Goal: Find specific page/section: Find specific page/section

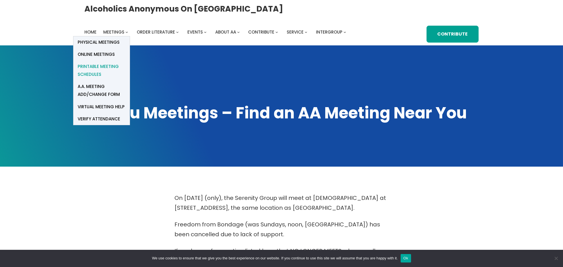
click at [96, 68] on span "Printable Meeting Schedules" at bounding box center [102, 70] width 48 height 16
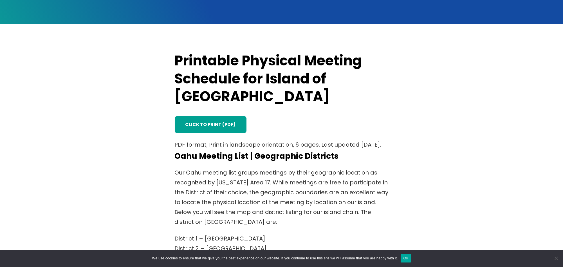
scroll to position [150, 0]
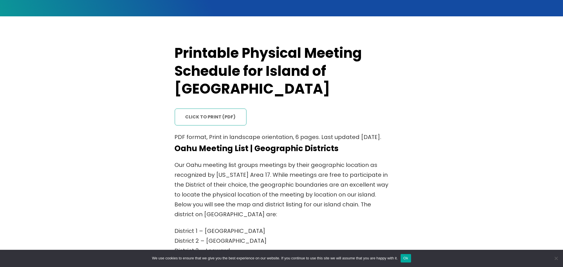
click at [205, 108] on link "click to print (PDF)" at bounding box center [211, 116] width 72 height 17
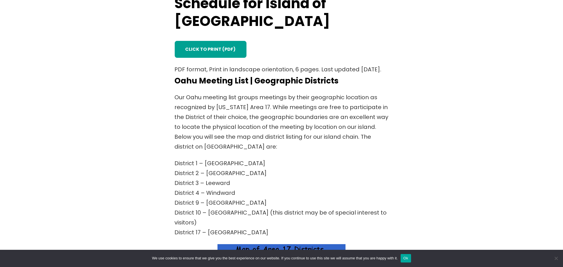
scroll to position [263, 0]
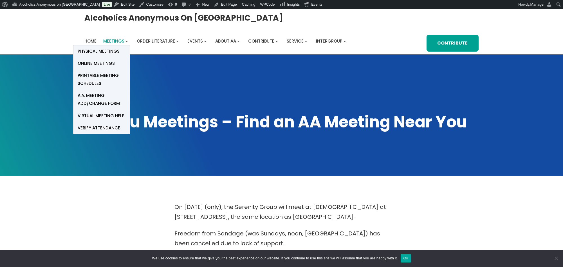
click at [115, 40] on span "Meetings" at bounding box center [114, 41] width 21 height 6
click at [95, 72] on span "Printable Meeting Schedules" at bounding box center [102, 79] width 48 height 16
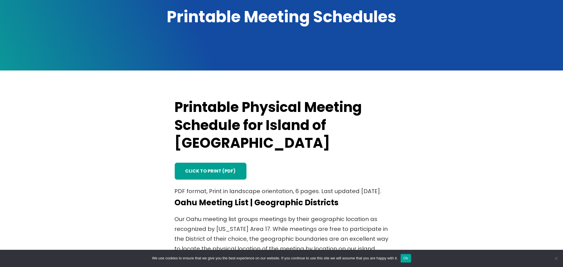
scroll to position [113, 0]
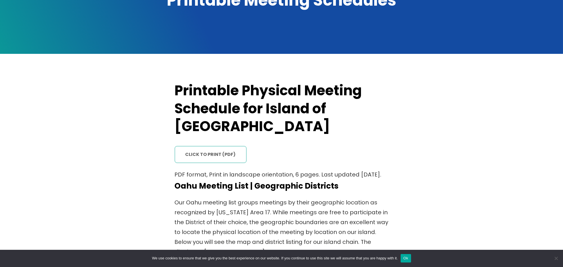
click at [218, 146] on link "click to print (PDF)" at bounding box center [211, 154] width 72 height 17
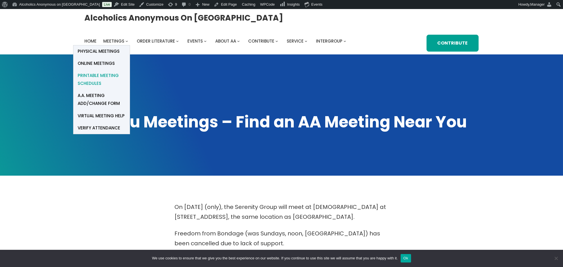
click at [93, 75] on span "Printable Meeting Schedules" at bounding box center [102, 79] width 48 height 16
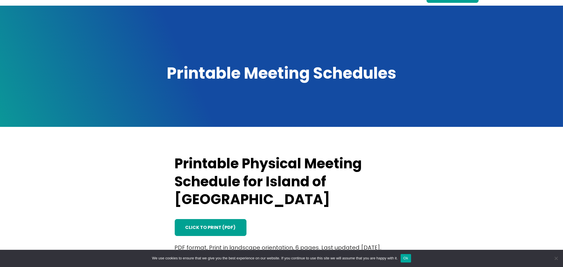
scroll to position [113, 0]
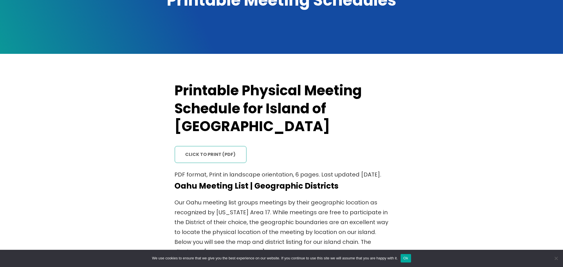
click at [210, 146] on link "click to print (PDF)" at bounding box center [211, 154] width 72 height 17
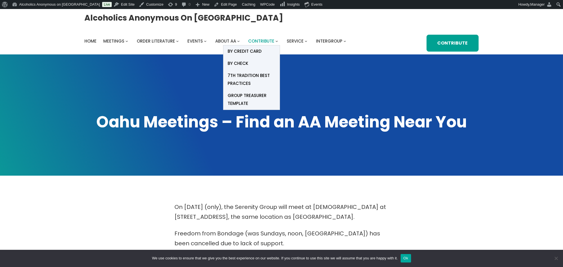
click at [266, 40] on span "Contribute" at bounding box center [262, 41] width 26 height 6
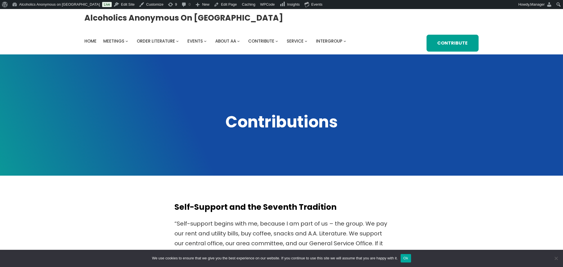
click at [131, 47] on div "Alcoholics Anonymous on [GEOGRAPHIC_DATA] Home Meetings Physical Meetings Onlin…" at bounding box center [282, 31] width 394 height 39
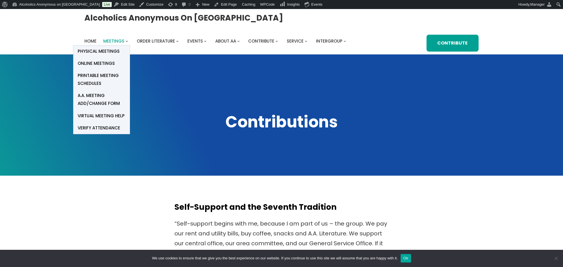
click at [112, 42] on span "Meetings" at bounding box center [114, 41] width 21 height 6
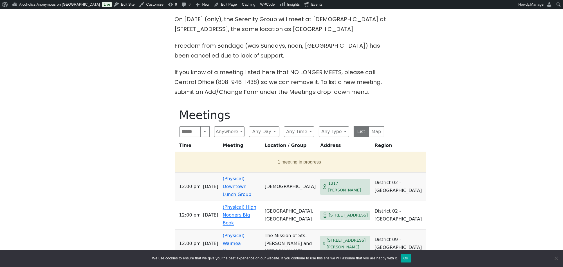
scroll to position [263, 0]
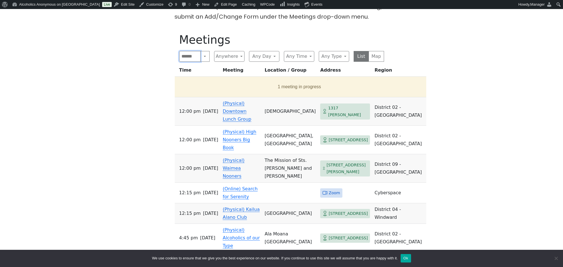
click at [183, 59] on input "Search" at bounding box center [190, 56] width 22 height 11
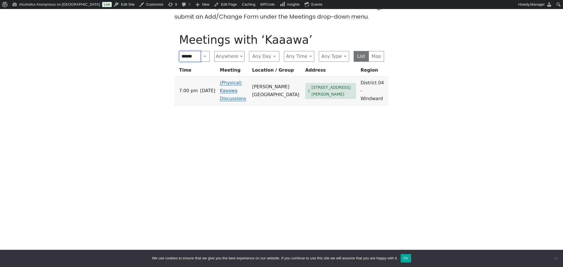
type input "******"
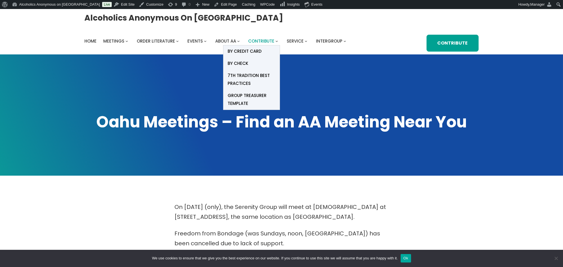
click at [267, 40] on span "Contribute" at bounding box center [262, 41] width 26 height 6
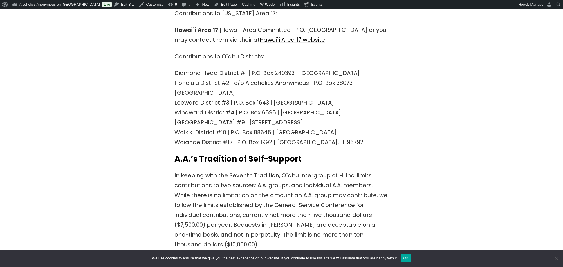
scroll to position [525, 0]
